Goal: Task Accomplishment & Management: Manage account settings

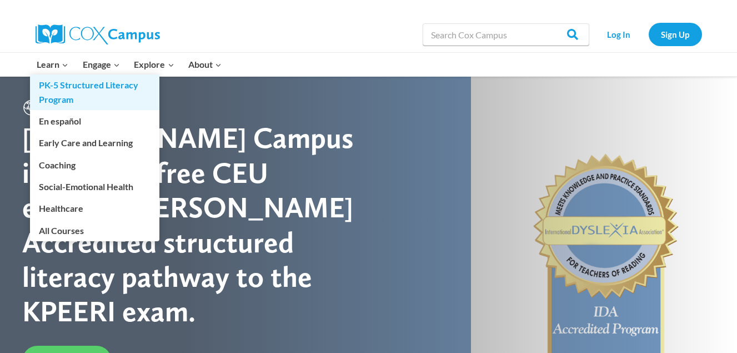
click at [61, 86] on link "PK-5 Structured Literacy Program" at bounding box center [94, 92] width 129 height 36
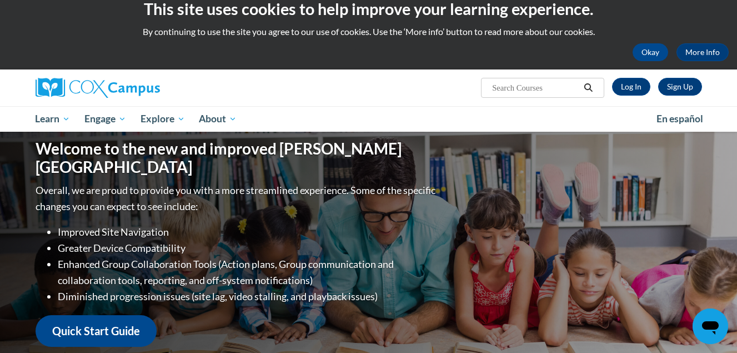
scroll to position [13, 0]
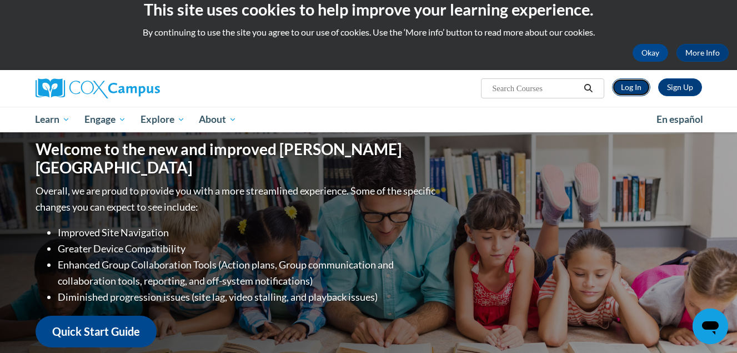
click at [638, 89] on link "Log In" at bounding box center [631, 87] width 38 height 18
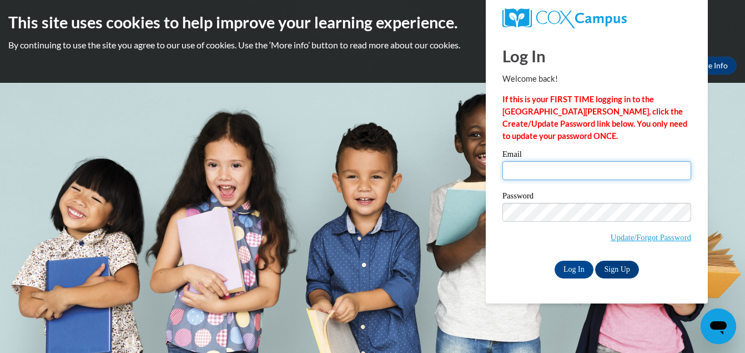
click at [591, 171] on input "Email" at bounding box center [597, 170] width 189 height 19
type input "Mreyes@mnps.org"
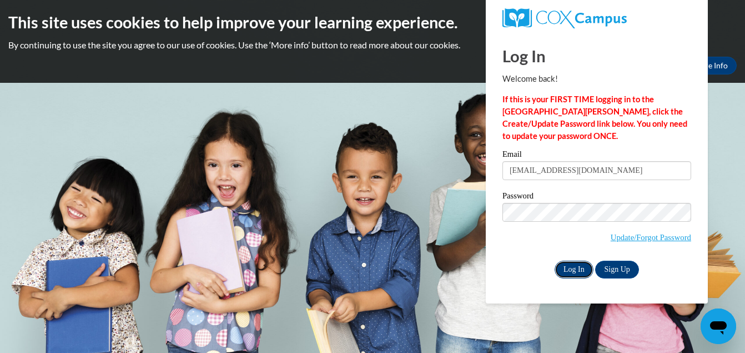
click at [570, 267] on input "Log In" at bounding box center [574, 269] width 39 height 18
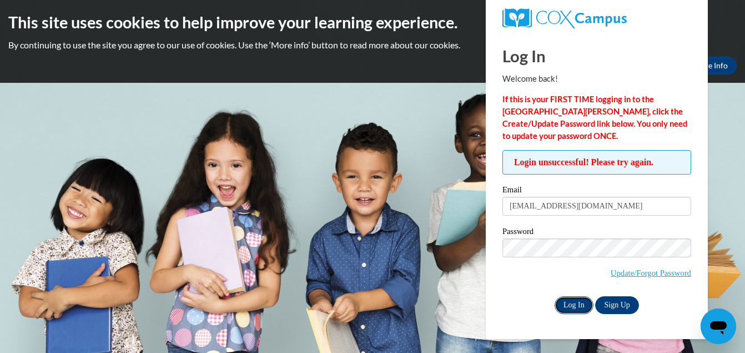
click at [578, 305] on input "Log In" at bounding box center [574, 305] width 39 height 18
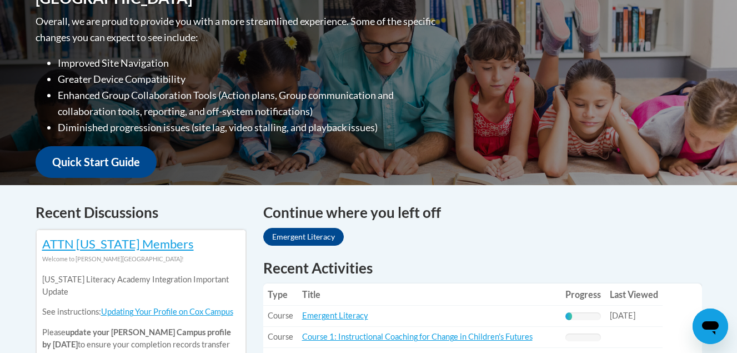
scroll to position [288, 0]
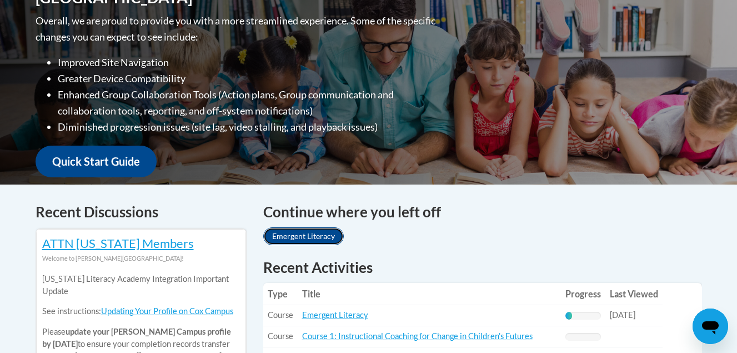
click at [326, 237] on link "Emergent Literacy" at bounding box center [303, 236] width 81 height 18
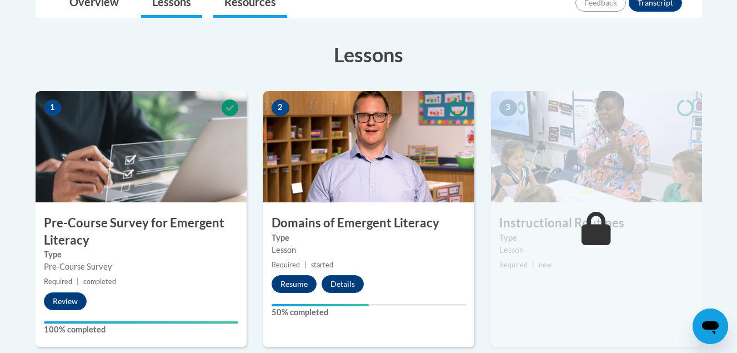
scroll to position [283, 0]
